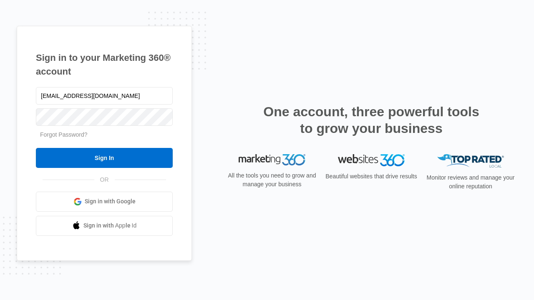
type input "[EMAIL_ADDRESS][DOMAIN_NAME]"
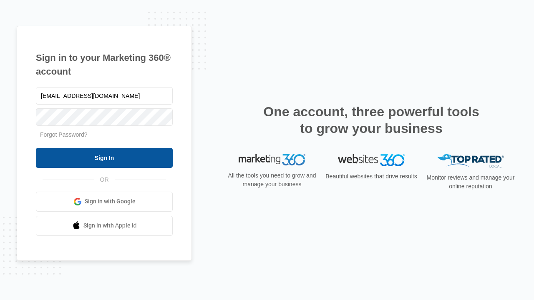
click at [104, 158] on input "Sign In" at bounding box center [104, 158] width 137 height 20
